Goal: Task Accomplishment & Management: Complete application form

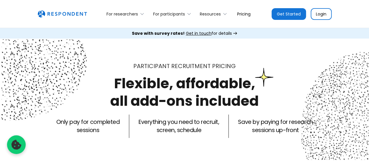
scroll to position [141, 0]
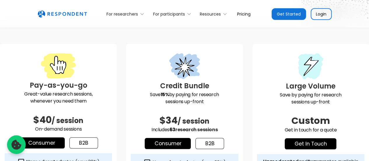
click at [307, 143] on link "get in touch" at bounding box center [311, 143] width 52 height 11
click at [47, 143] on link "Consumer" at bounding box center [42, 142] width 46 height 11
click at [85, 157] on div "Unmoderated rates (save 38% )" at bounding box center [58, 161] width 107 height 17
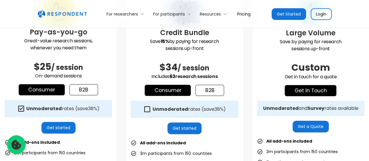
scroll to position [199, 0]
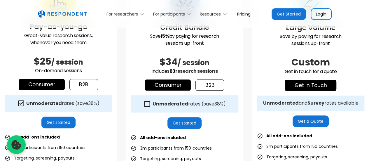
click at [58, 125] on link "Get started" at bounding box center [58, 122] width 34 height 12
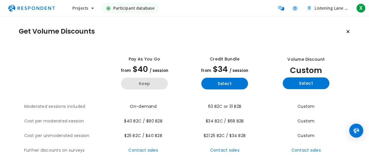
click at [145, 82] on button "Keep" at bounding box center [144, 84] width 47 height 12
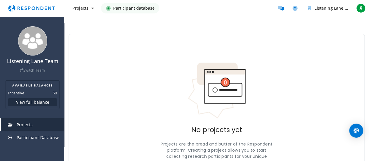
scroll to position [49, 0]
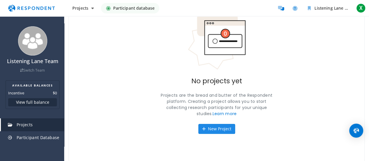
click at [213, 130] on button "New Project" at bounding box center [216, 129] width 37 height 10
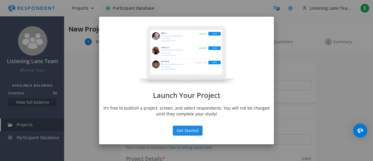
click at [196, 130] on button "Get Started" at bounding box center [188, 130] width 30 height 10
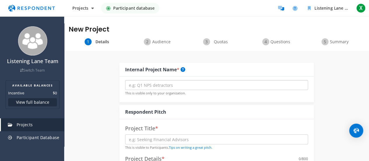
click at [160, 83] on input "text" at bounding box center [216, 85] width 183 height 10
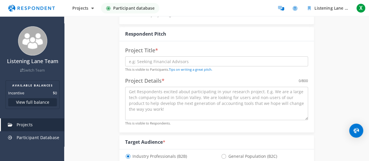
scroll to position [78, 0]
type input "Caregiver Focus Group"
click at [189, 69] on link "Tips on writing a great pitch." at bounding box center [190, 68] width 43 height 4
